Goal: Task Accomplishment & Management: Manage account settings

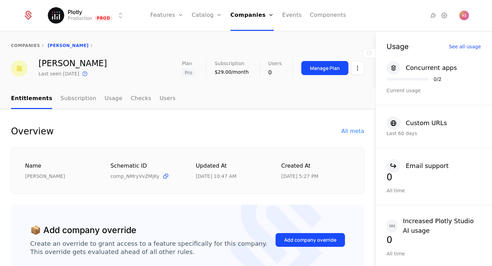
scroll to position [323, 0]
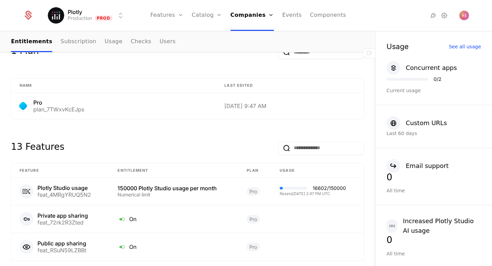
click at [259, 34] on link "Companies" at bounding box center [255, 33] width 32 height 5
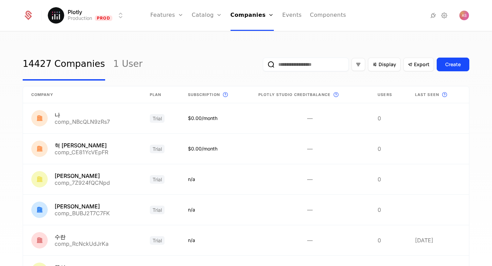
click at [320, 69] on input "email" at bounding box center [306, 65] width 86 height 14
paste input "**********"
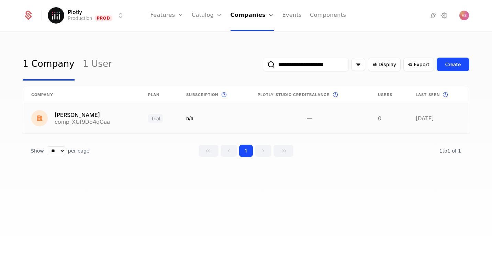
type input "**********"
click at [91, 112] on link at bounding box center [81, 118] width 117 height 30
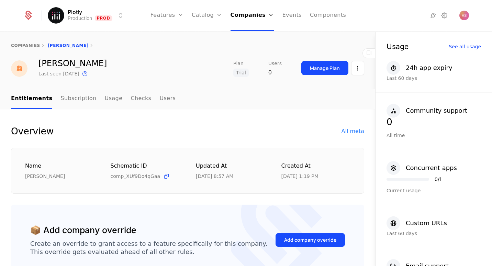
click at [331, 77] on div "Manage Plan" at bounding box center [332, 68] width 63 height 18
click at [337, 70] on div "Manage Plan" at bounding box center [325, 68] width 30 height 7
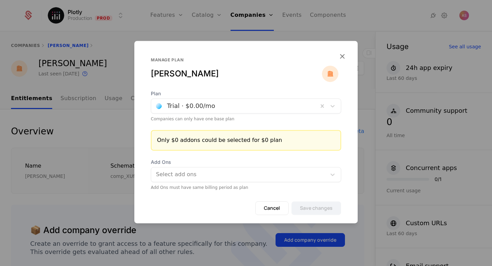
click at [341, 53] on icon "button" at bounding box center [342, 56] width 9 height 9
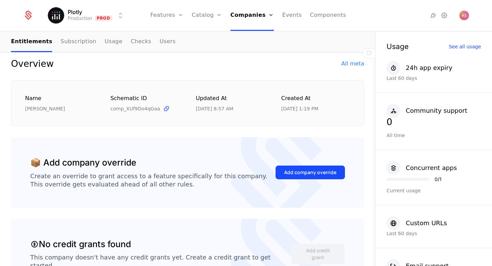
scroll to position [74, 0]
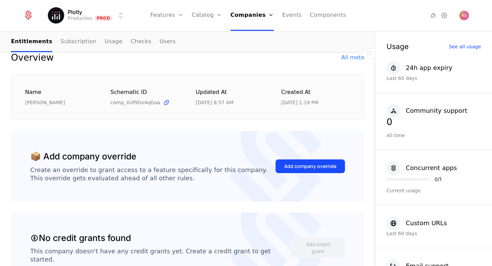
click at [317, 170] on button "Add company override" at bounding box center [309, 167] width 69 height 14
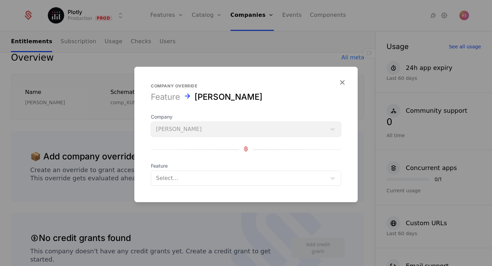
click at [270, 179] on div at bounding box center [238, 179] width 165 height 10
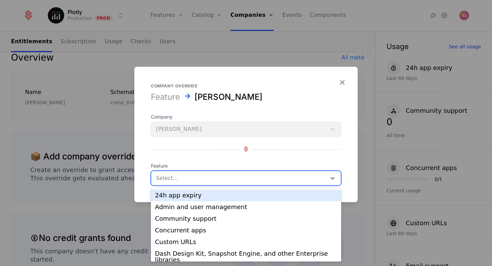
click at [211, 197] on div "24h app expiry" at bounding box center [246, 196] width 182 height 6
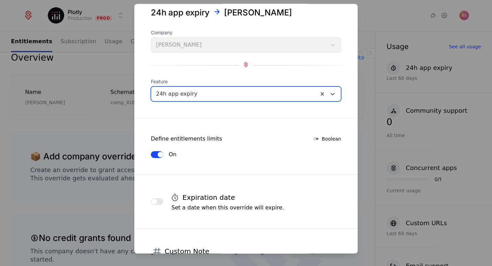
scroll to position [1, 0]
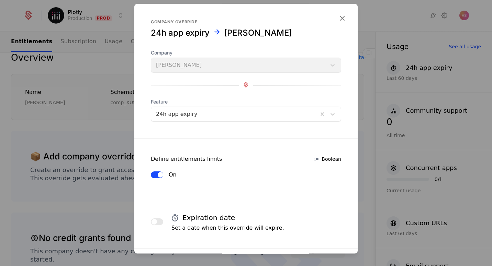
click at [319, 161] on icon at bounding box center [316, 159] width 8 height 8
click at [318, 160] on icon at bounding box center [316, 159] width 8 height 8
click at [156, 175] on button "On" at bounding box center [157, 175] width 12 height 7
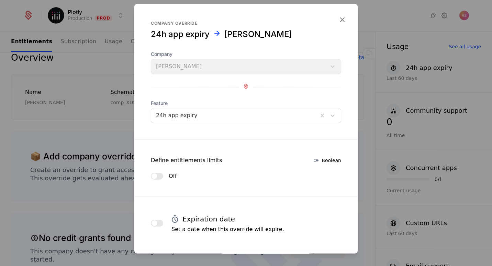
scroll to position [0, 0]
click at [229, 118] on div at bounding box center [234, 116] width 157 height 10
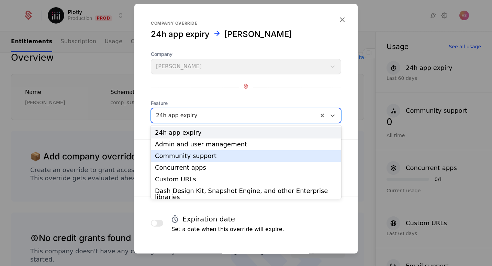
scroll to position [2, 0]
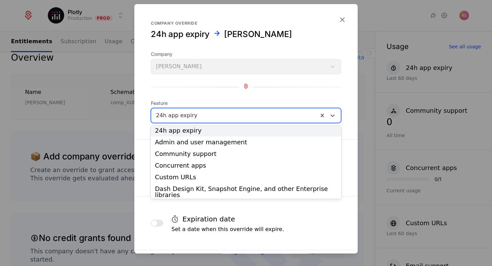
click at [256, 90] on div at bounding box center [246, 86] width 190 height 9
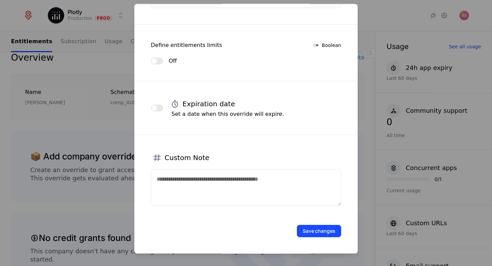
scroll to position [115, 0]
click at [316, 231] on button "Save changes" at bounding box center [319, 232] width 44 height 12
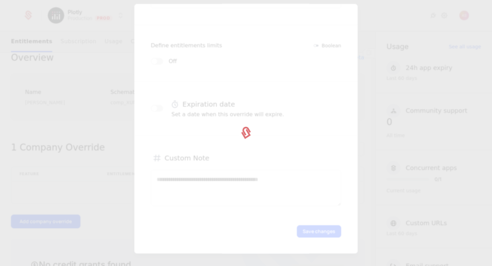
scroll to position [0, 0]
